Goal: Task Accomplishment & Management: Complete application form

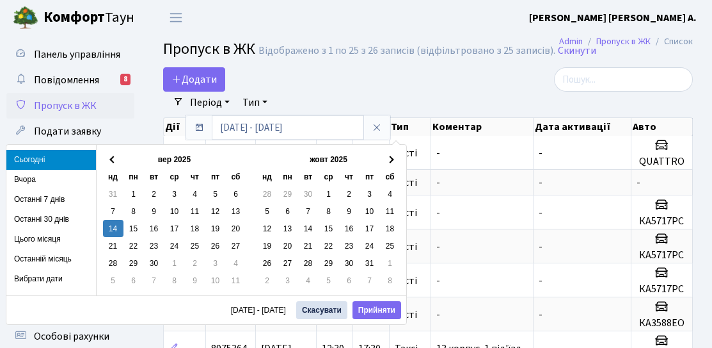
select select "25"
click at [202, 88] on link "Додати" at bounding box center [194, 79] width 62 height 24
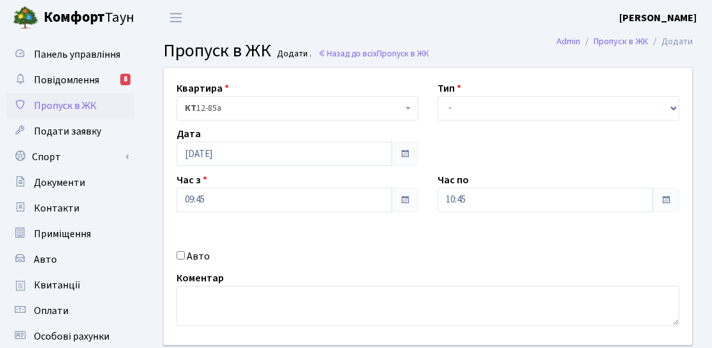
click at [200, 260] on label "Авто" at bounding box center [198, 255] width 23 height 15
click at [185, 259] on input "Авто" at bounding box center [181, 255] width 8 height 8
checkbox input "true"
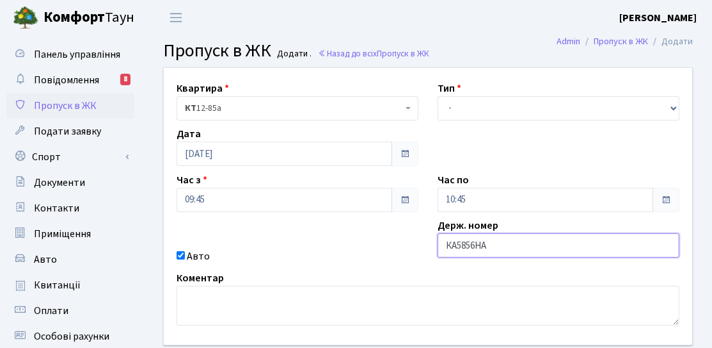
type input "КА5856НА"
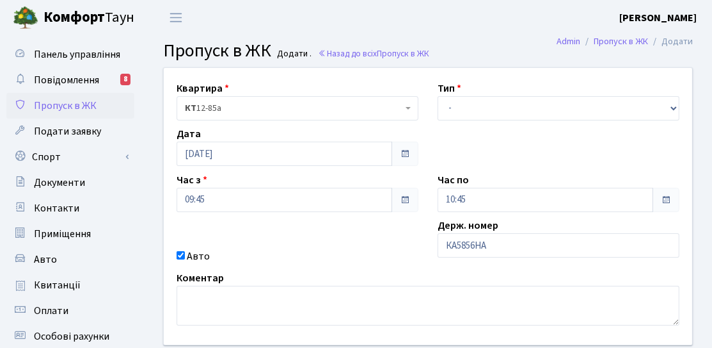
click at [458, 88] on label "Тип" at bounding box center [450, 88] width 24 height 15
click at [463, 97] on select "- Доставка Таксі Гості Сервіс" at bounding box center [559, 108] width 242 height 24
click at [438, 96] on select "- Доставка Таксі Гості Сервіс" at bounding box center [559, 108] width 242 height 24
drag, startPoint x: 472, startPoint y: 111, endPoint x: 471, endPoint y: 118, distance: 6.5
click at [472, 111] on select "- Доставка Таксі Гості Сервіс" at bounding box center [559, 108] width 242 height 24
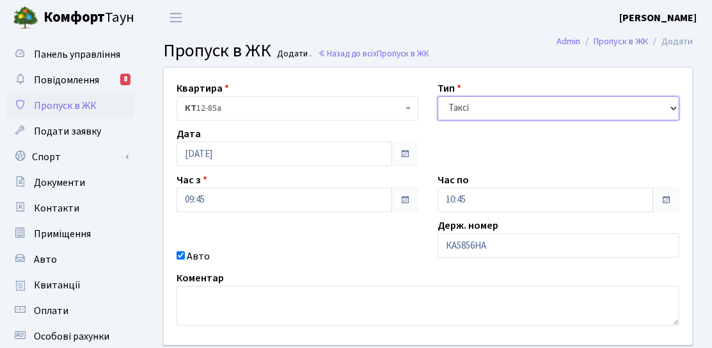
select select "3"
click at [438, 96] on select "- Доставка Таксі Гості Сервіс" at bounding box center [559, 108] width 242 height 24
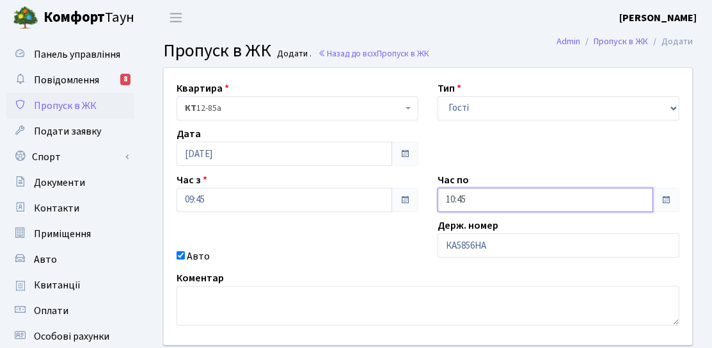
click at [472, 202] on input "10:45" at bounding box center [546, 200] width 216 height 24
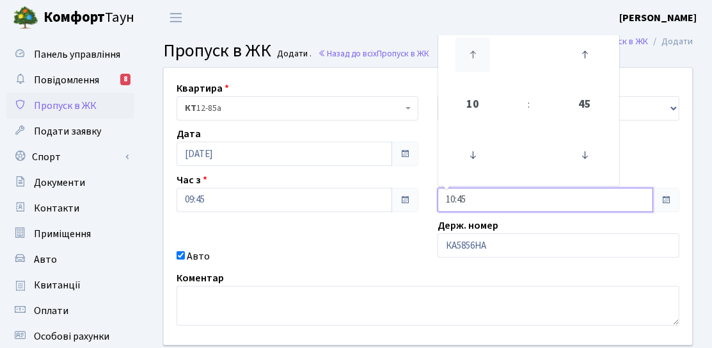
click at [458, 56] on icon at bounding box center [473, 54] width 35 height 35
click at [460, 56] on icon at bounding box center [473, 54] width 35 height 35
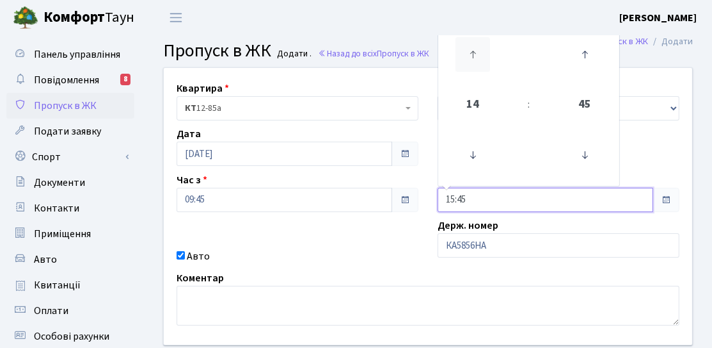
click at [460, 56] on icon at bounding box center [473, 54] width 35 height 35
click at [473, 61] on icon at bounding box center [473, 54] width 35 height 35
type input "18:45"
click at [419, 214] on div "Квартира <b>КТ</b>&nbsp;&nbsp;&nbsp;&nbsp;12-85а КТ 12-85а Тип - Доставка Таксі…" at bounding box center [428, 206] width 548 height 277
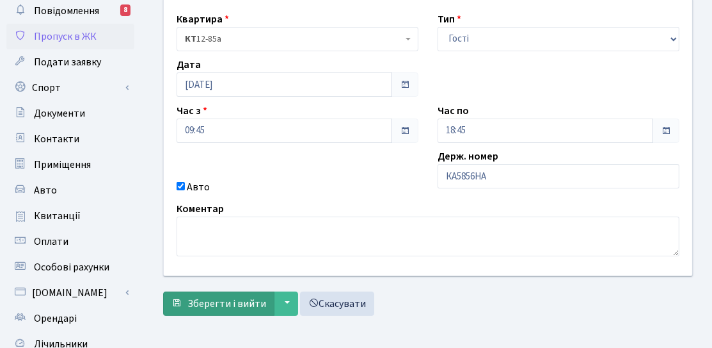
scroll to position [128, 0]
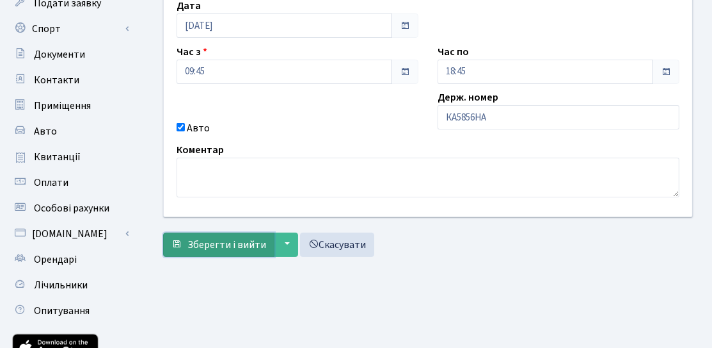
click at [243, 246] on span "Зберегти і вийти" at bounding box center [227, 244] width 79 height 14
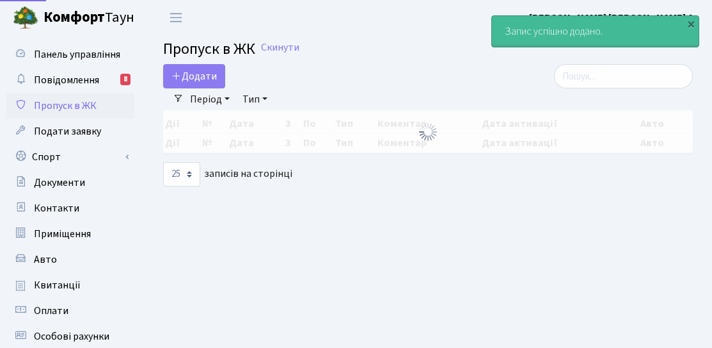
select select "25"
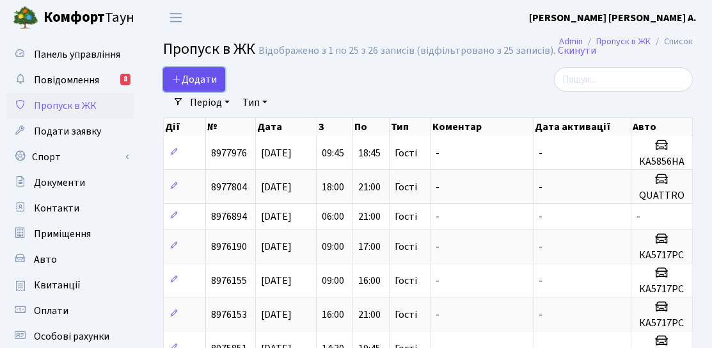
click at [209, 81] on span "Додати" at bounding box center [194, 79] width 45 height 14
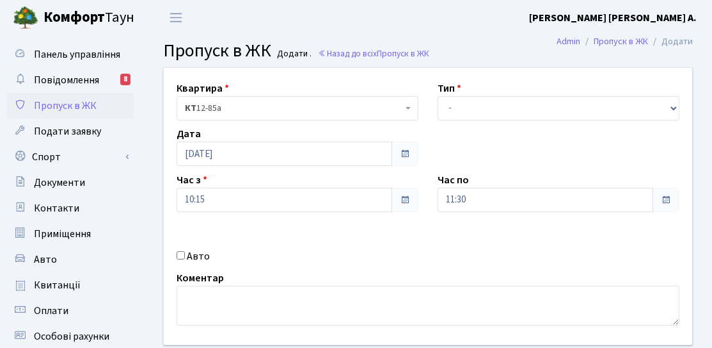
click at [212, 252] on div "Авто" at bounding box center [297, 255] width 261 height 15
click at [204, 254] on label "Авто" at bounding box center [198, 255] width 23 height 15
click at [185, 254] on input "Авто" at bounding box center [181, 255] width 8 height 8
checkbox input "true"
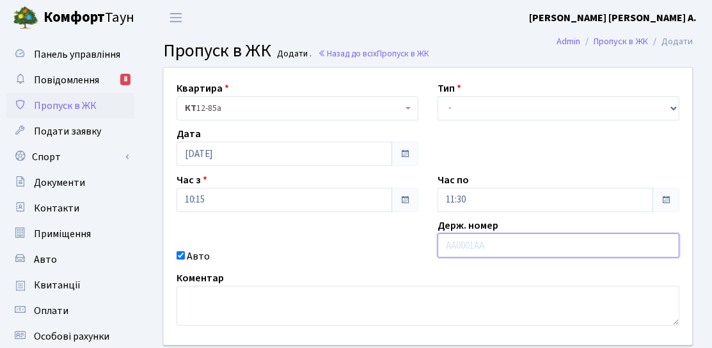
paste input "Ав 1369к"
type input "Ав 1369к"
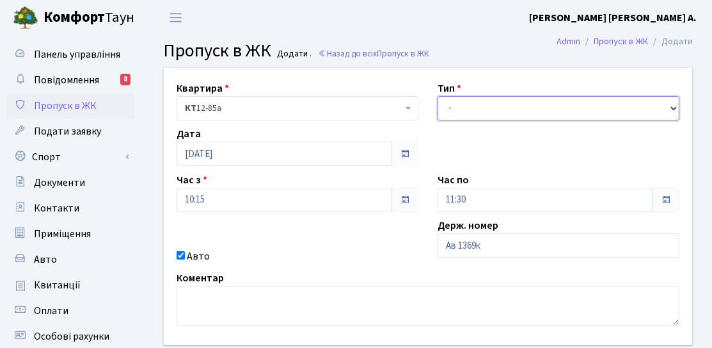
click at [470, 105] on select "- Доставка Таксі Гості Сервіс" at bounding box center [559, 108] width 242 height 24
select select "3"
click at [438, 96] on select "- Доставка Таксі Гості Сервіс" at bounding box center [559, 108] width 242 height 24
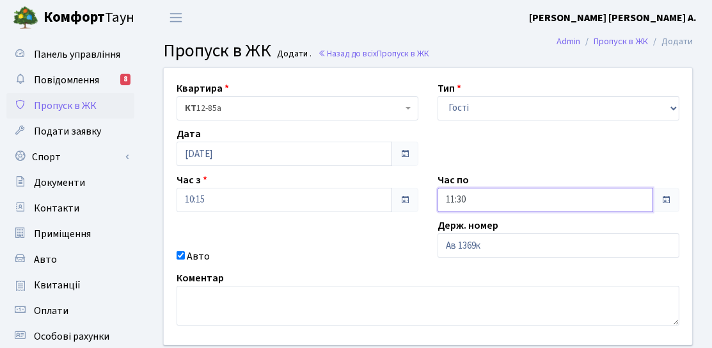
click at [467, 193] on input "11:30" at bounding box center [546, 200] width 216 height 24
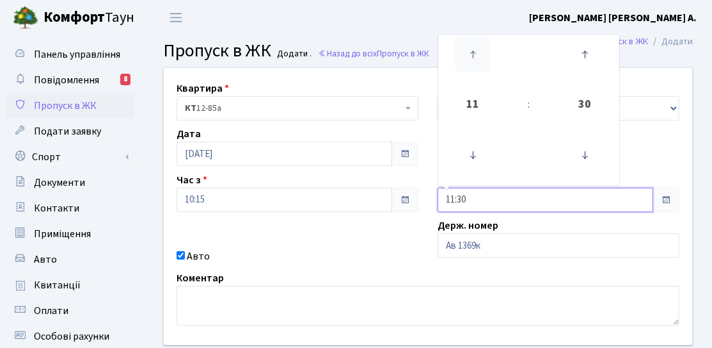
click at [470, 59] on icon at bounding box center [473, 54] width 35 height 35
type input "14:30"
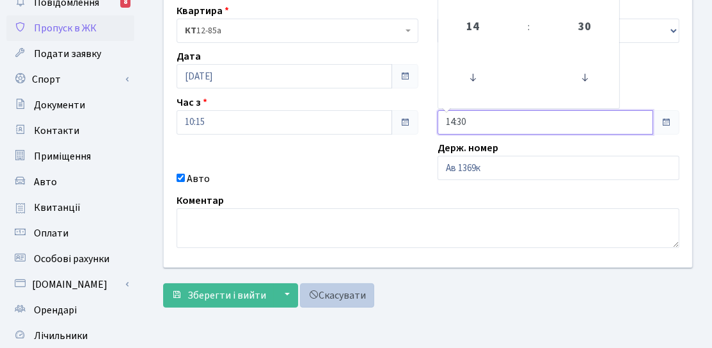
scroll to position [128, 0]
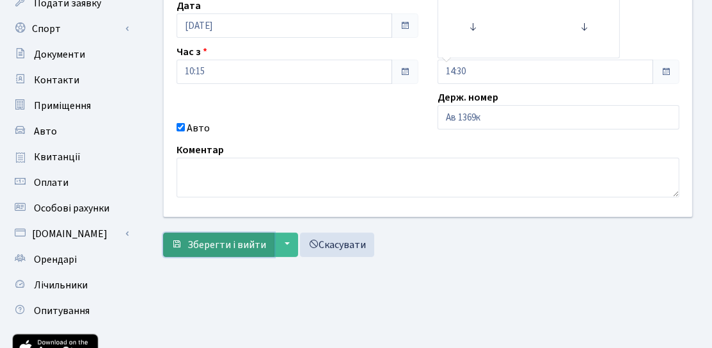
click at [239, 233] on button "Зберегти і вийти" at bounding box center [218, 244] width 111 height 24
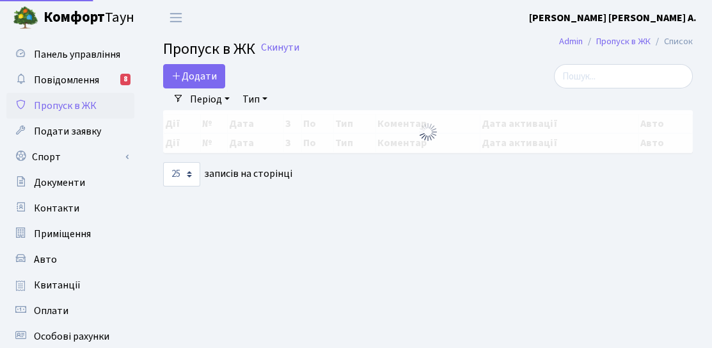
select select "25"
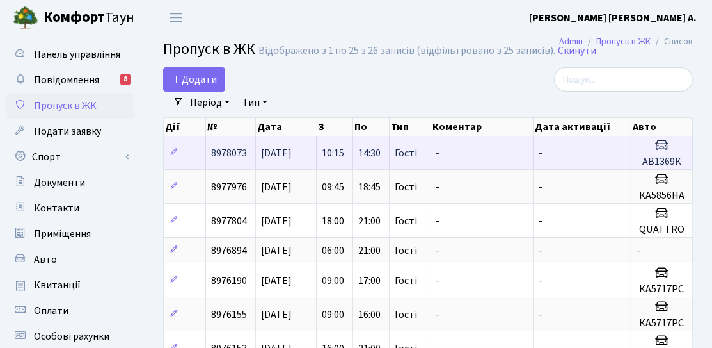
click at [365, 159] on td "14:30" at bounding box center [371, 152] width 36 height 33
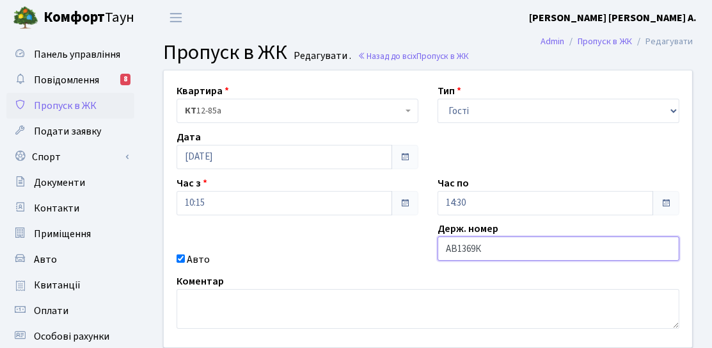
click at [488, 251] on input "АВ1369К" at bounding box center [559, 248] width 242 height 24
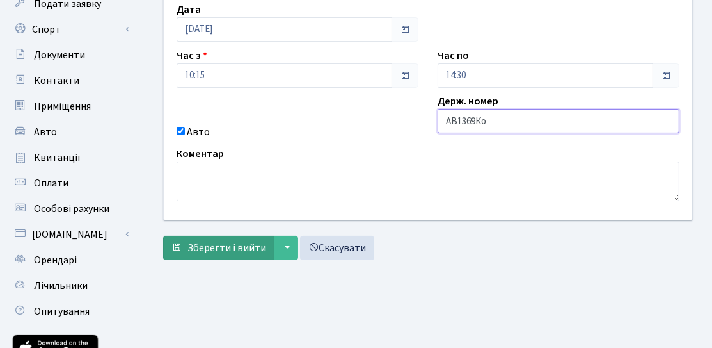
scroll to position [128, 0]
type input "АВ1369Ко"
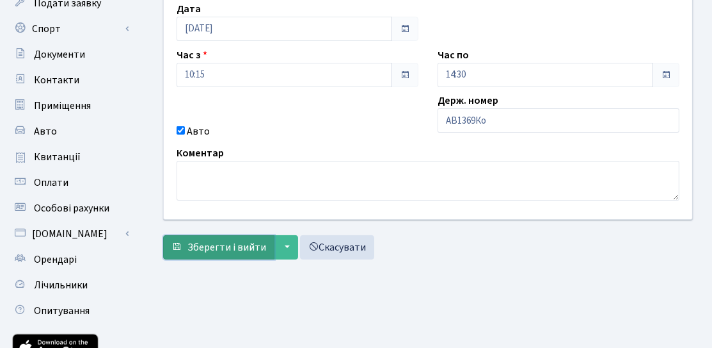
click at [214, 249] on span "Зберегти і вийти" at bounding box center [227, 247] width 79 height 14
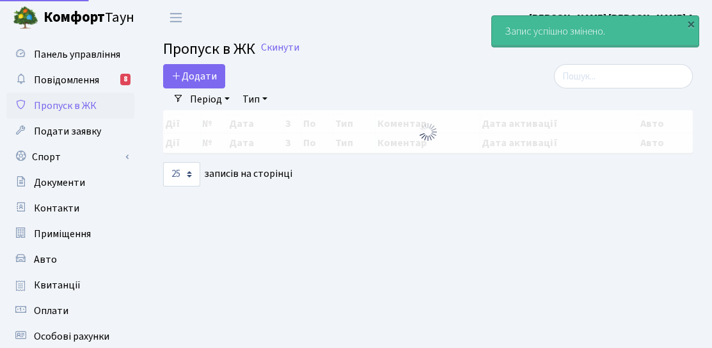
select select "25"
